Goal: Understand process/instructions: Learn about a topic

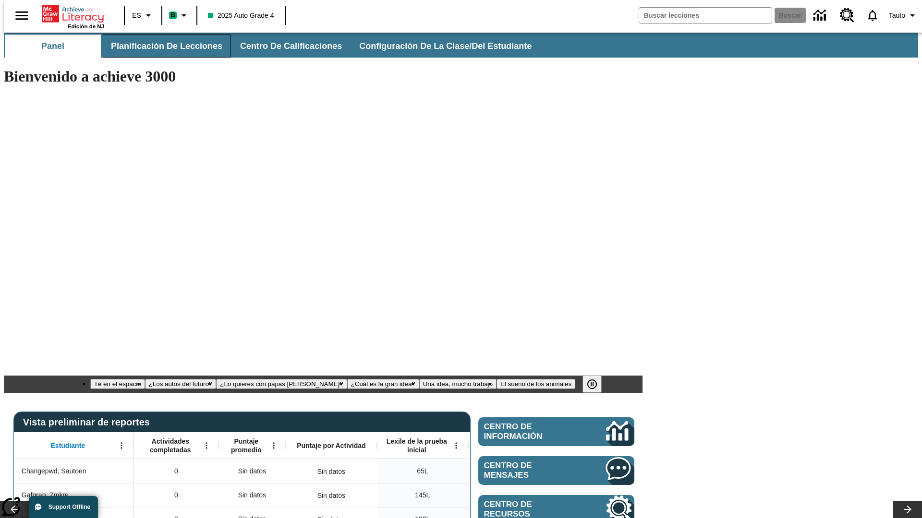
click at [161, 46] on span "Planificación de lecciones" at bounding box center [166, 46] width 111 height 11
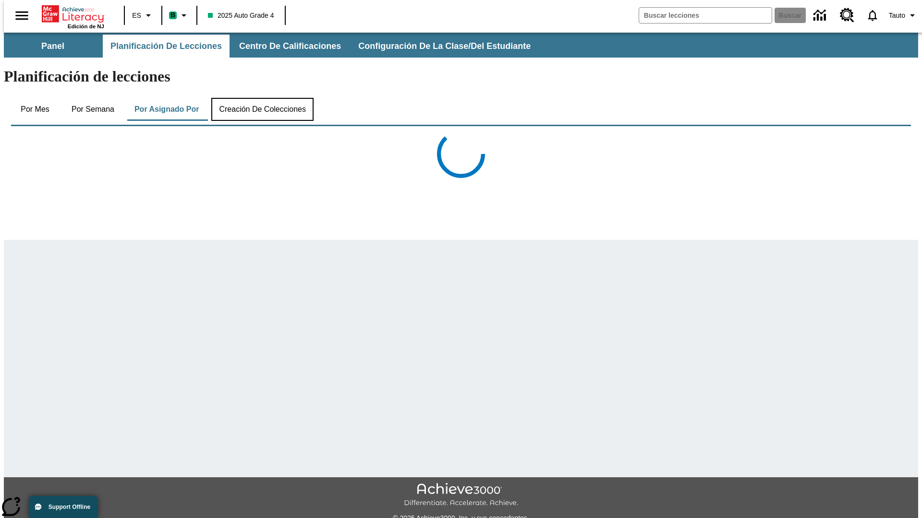
click at [260, 98] on button "Creación de colecciones" at bounding box center [262, 109] width 102 height 23
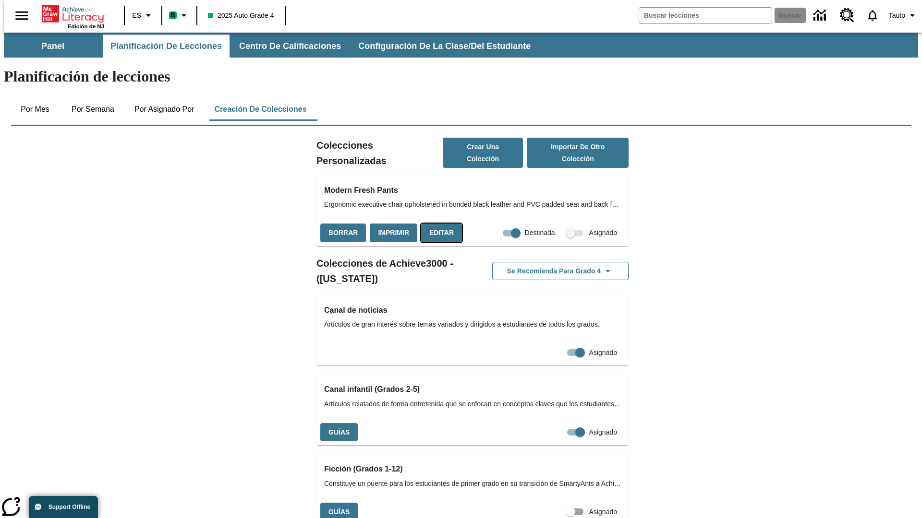
click at [438, 224] on button "Editar" at bounding box center [441, 233] width 41 height 19
